Goal: Contribute content: Contribute content

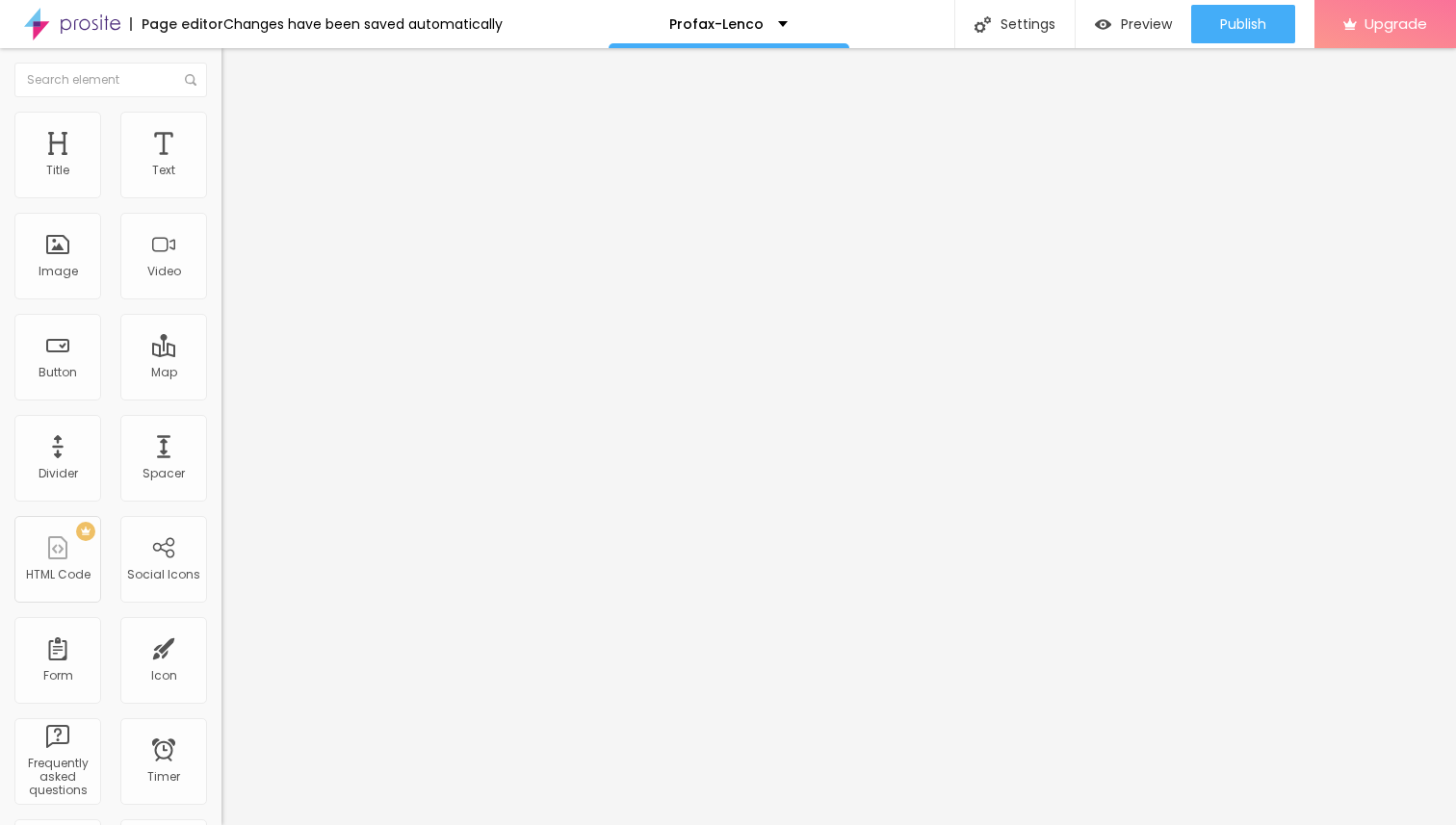
click at [221, 165] on span "Add image" at bounding box center [260, 157] width 79 height 17
click at [221, 394] on input "https://" at bounding box center [337, 386] width 231 height 20
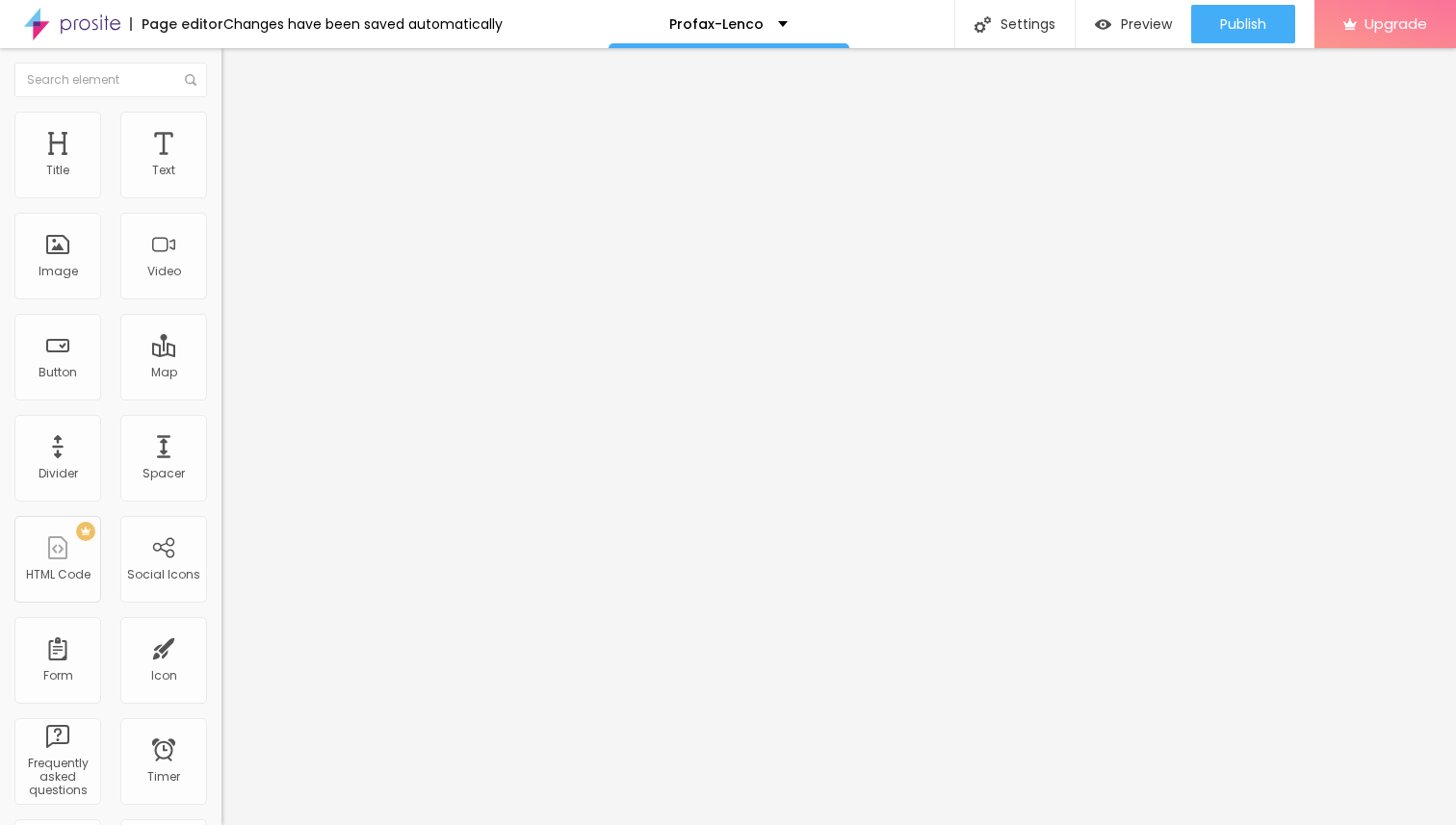
paste input "[DOMAIN_NAME][URL]"
type input "[URL][DOMAIN_NAME]"
click at [221, 129] on li "Style" at bounding box center [332, 121] width 221 height 20
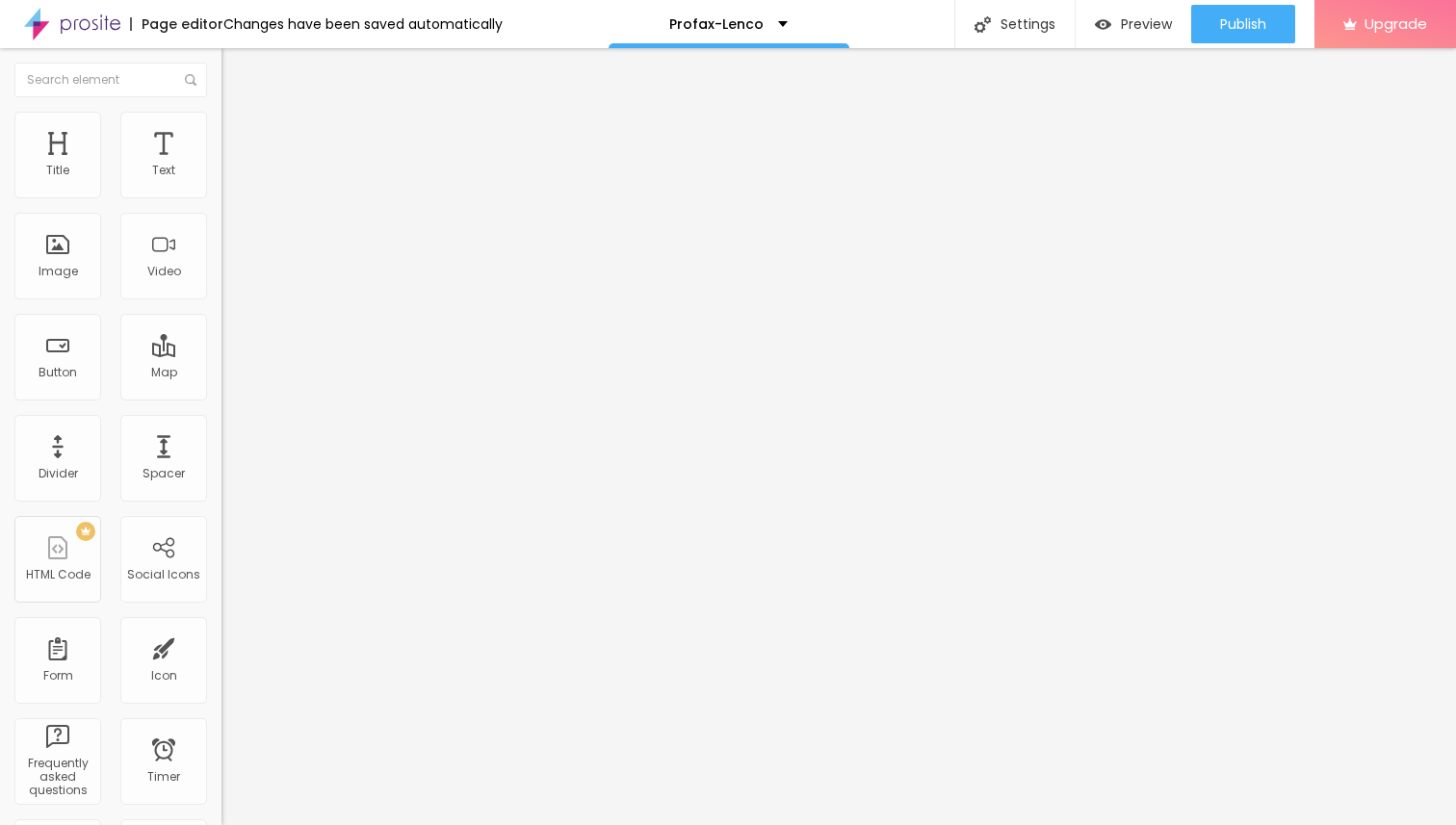
type input "80"
click at [221, 198] on input "range" at bounding box center [283, 190] width 124 height 16
click at [221, 110] on img at bounding box center [230, 101] width 18 height 18
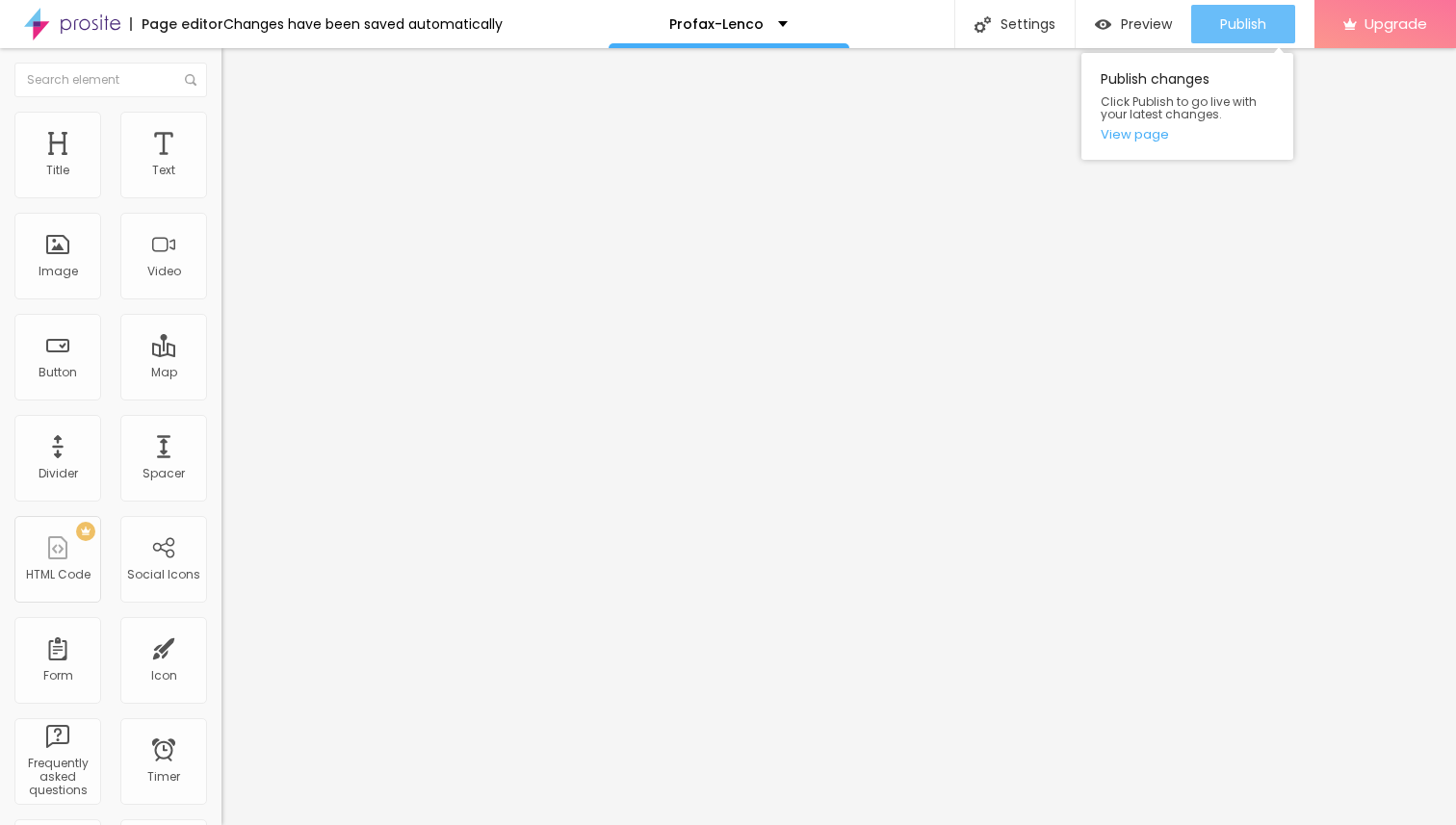
click at [1239, 25] on span "Publish" at bounding box center [1243, 24] width 46 height 16
